Goal: Information Seeking & Learning: Learn about a topic

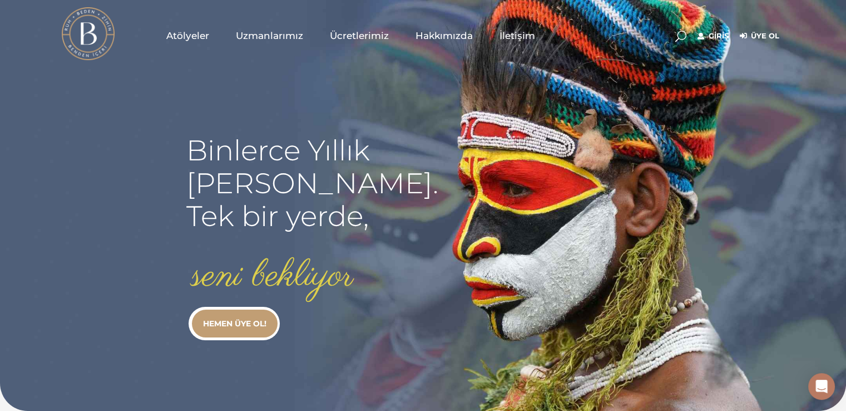
click at [712, 39] on link "Giriş" at bounding box center [713, 35] width 31 height 13
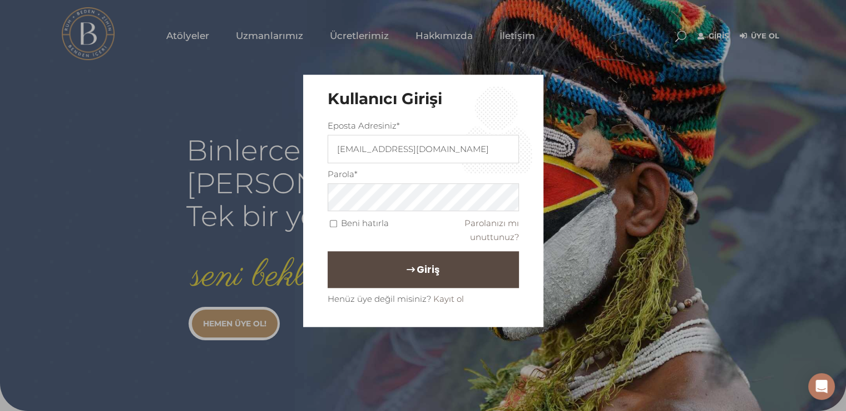
click at [467, 261] on button "Giriş" at bounding box center [423, 270] width 191 height 37
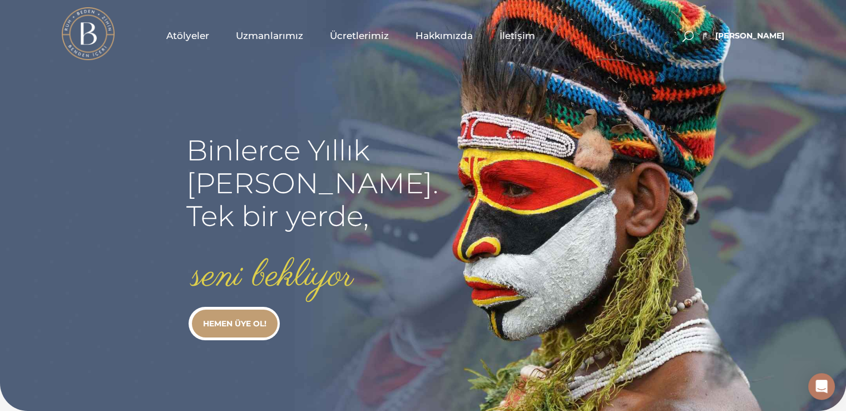
click at [191, 38] on span "Atölyeler" at bounding box center [187, 35] width 43 height 13
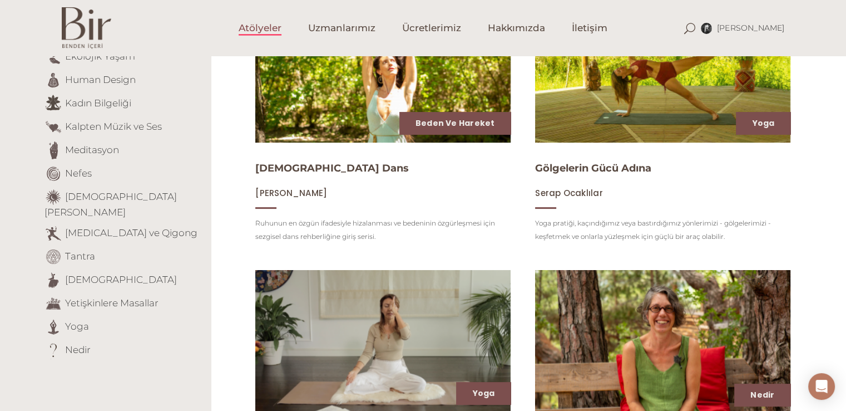
scroll to position [223, 0]
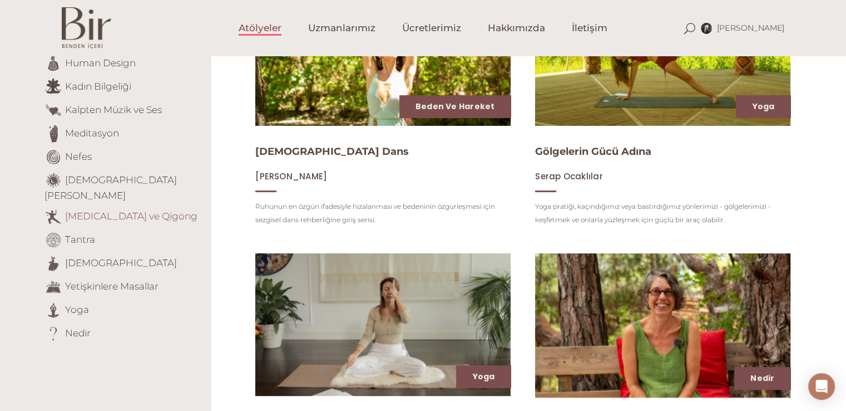
click at [93, 210] on link "[MEDICAL_DATA] ve Qigong" at bounding box center [131, 215] width 132 height 11
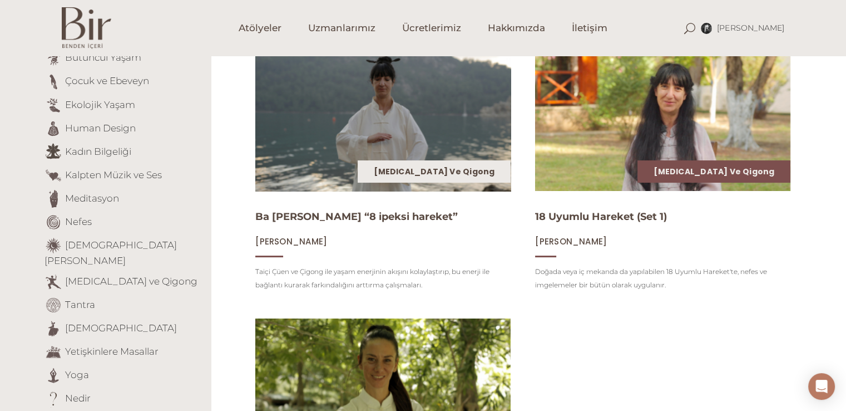
scroll to position [167, 0]
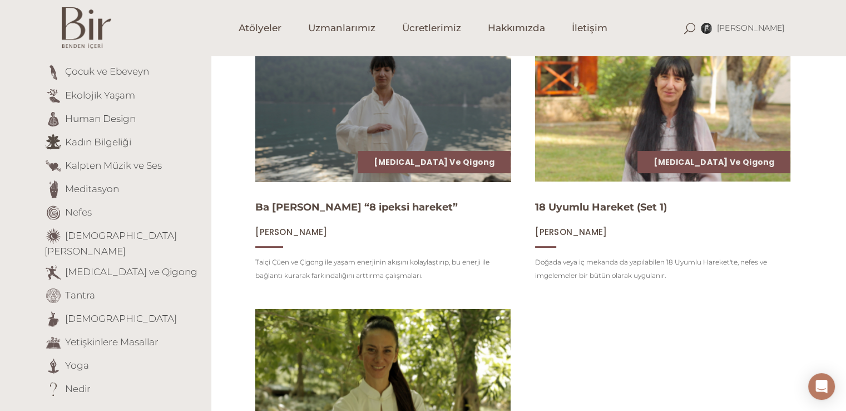
click at [398, 144] on img at bounding box center [383, 110] width 263 height 148
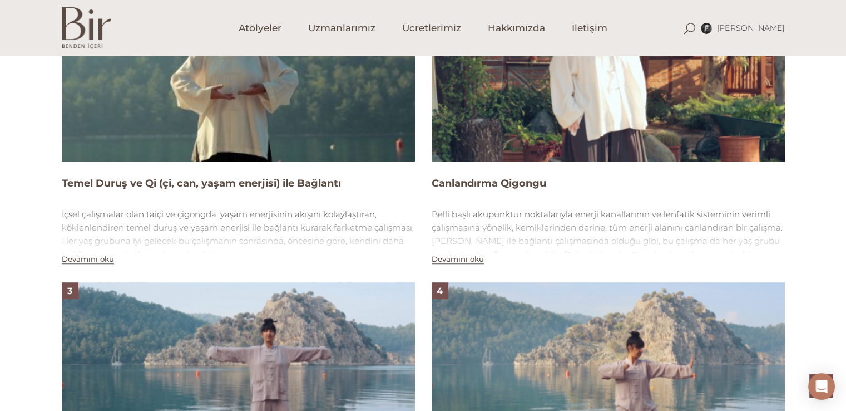
scroll to position [835, 0]
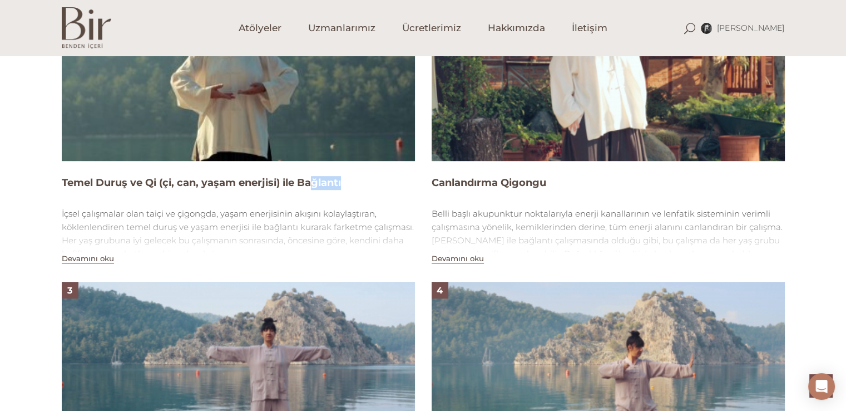
drag, startPoint x: 313, startPoint y: 183, endPoint x: 346, endPoint y: 183, distance: 32.8
click at [346, 183] on h4 "Temel Duruş ve Qi (çi, can, yaşam enerjisi) ile Bağlantı" at bounding box center [238, 183] width 353 height 14
click at [473, 178] on h4 "Canlandırma Qigongu" at bounding box center [608, 183] width 353 height 14
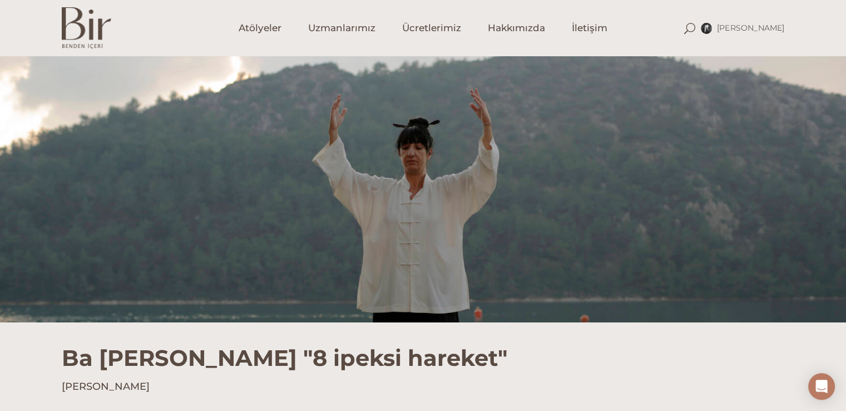
scroll to position [0, 0]
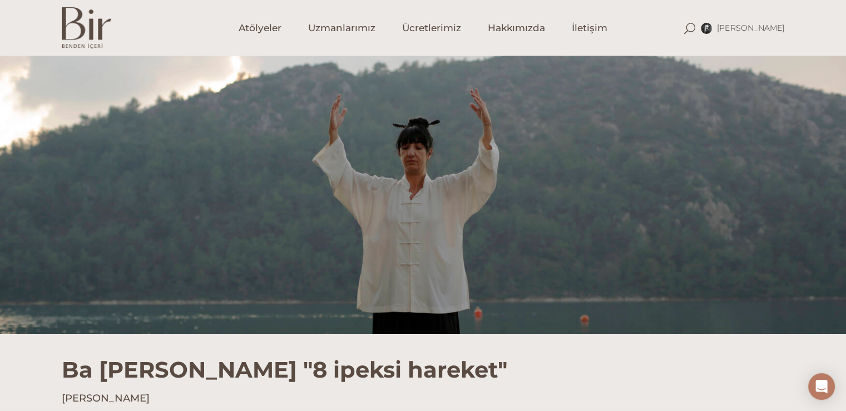
click at [131, 115] on div at bounding box center [423, 195] width 846 height 278
click at [348, 1] on link "Uzmanlarımız" at bounding box center [342, 28] width 94 height 56
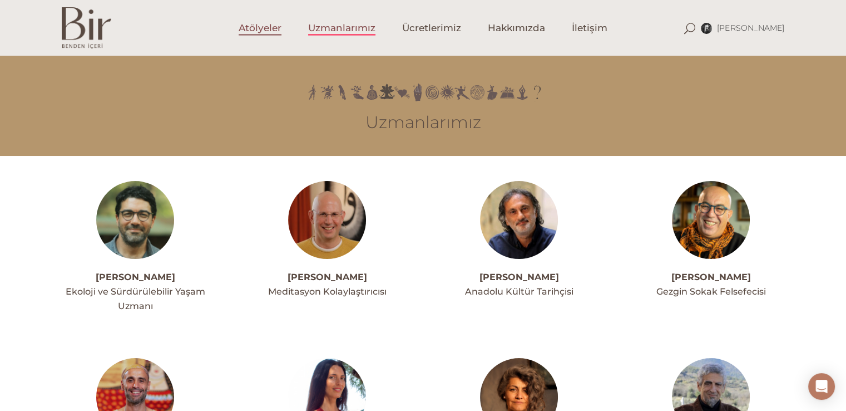
click at [263, 32] on span "Atölyeler" at bounding box center [260, 28] width 43 height 13
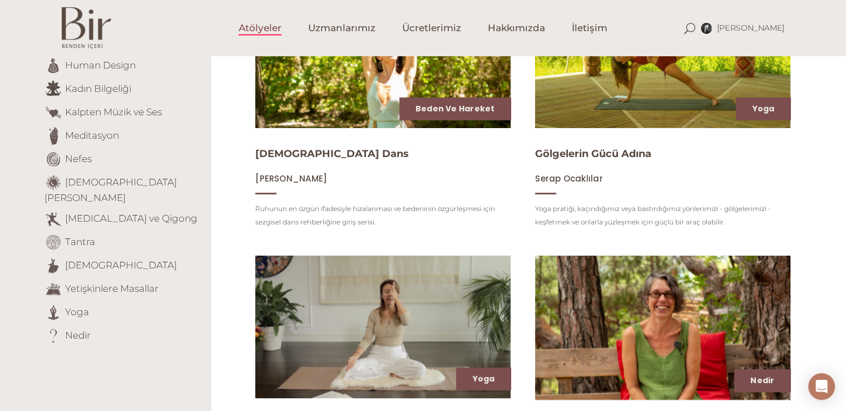
scroll to position [223, 0]
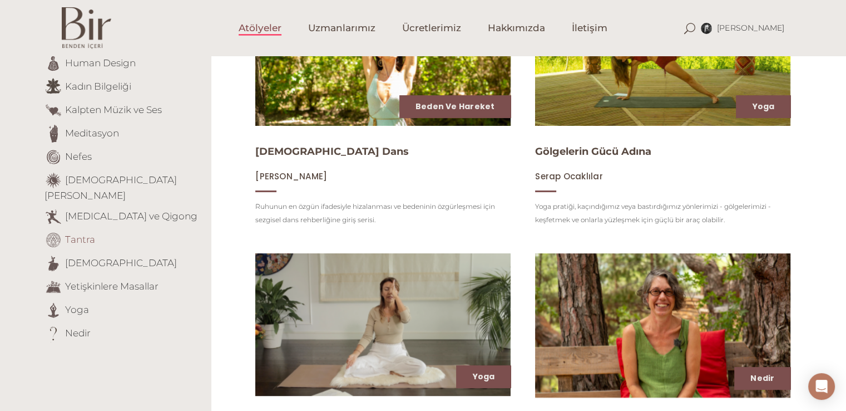
click at [75, 233] on link "Tantra" at bounding box center [80, 238] width 30 height 11
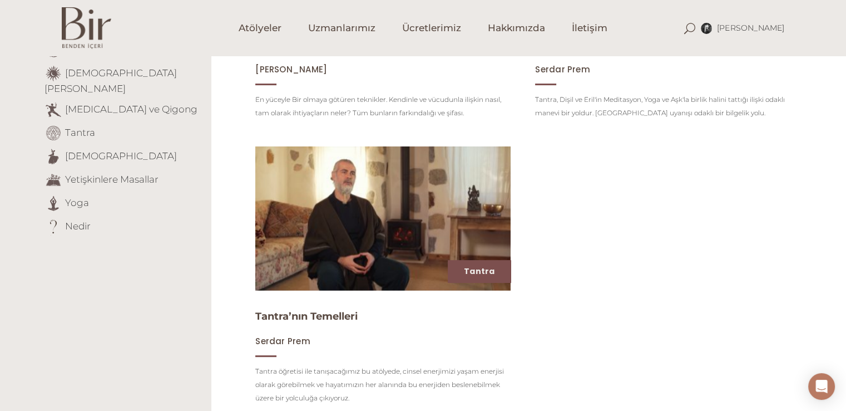
scroll to position [334, 0]
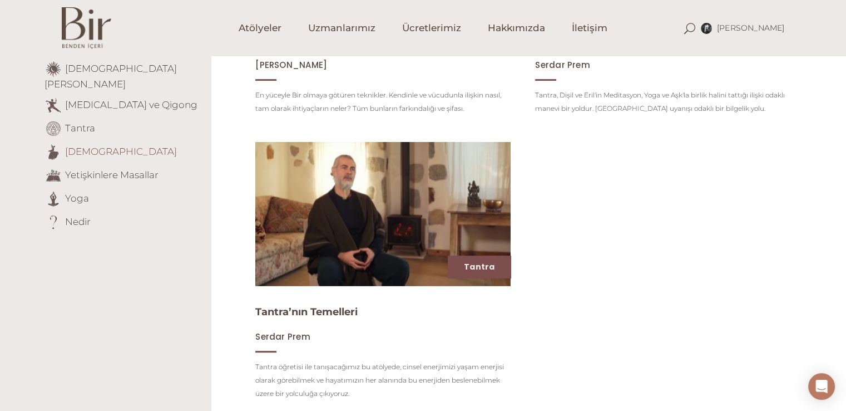
click at [82, 145] on link "[DEMOGRAPHIC_DATA]" at bounding box center [121, 150] width 112 height 11
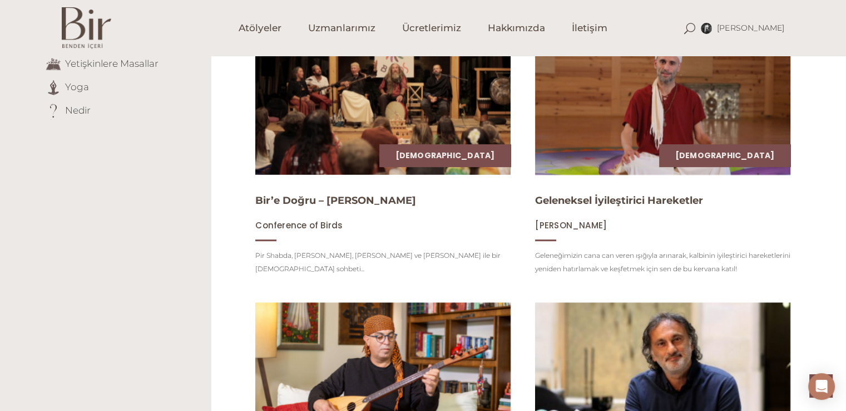
scroll to position [167, 0]
